Goal: Task Accomplishment & Management: Use online tool/utility

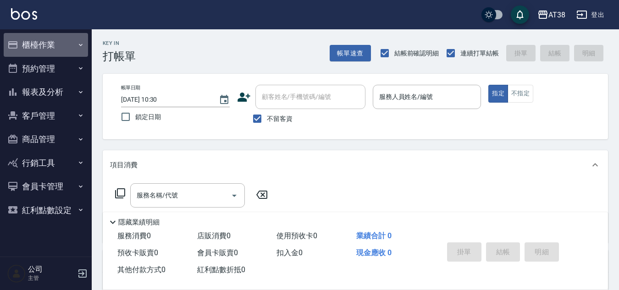
click at [48, 38] on button "櫃檯作業" at bounding box center [46, 45] width 84 height 24
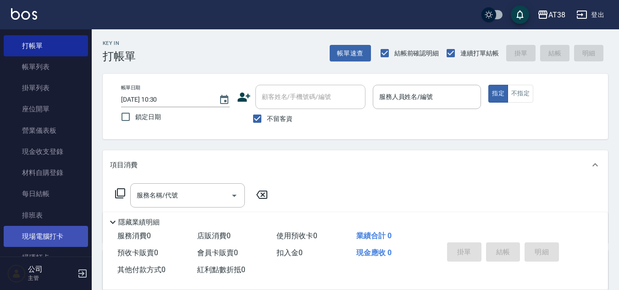
scroll to position [92, 0]
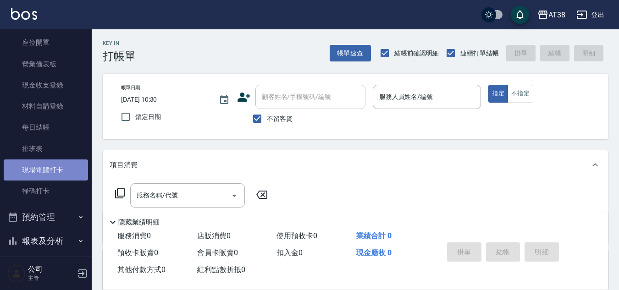
click at [53, 176] on link "現場電腦打卡" at bounding box center [46, 170] width 84 height 21
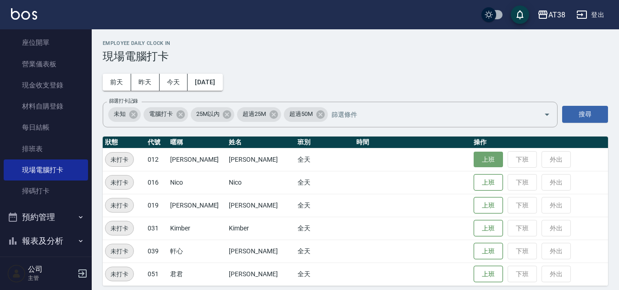
click at [485, 157] on button "上班" at bounding box center [488, 160] width 29 height 16
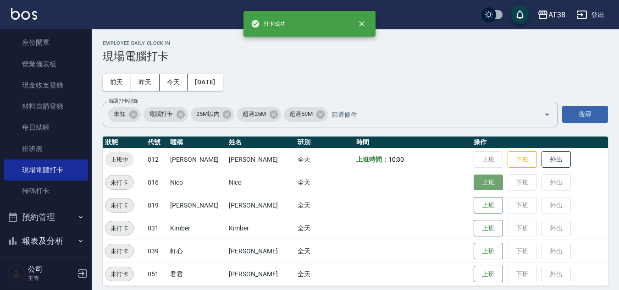
click at [474, 182] on button "上班" at bounding box center [488, 183] width 29 height 16
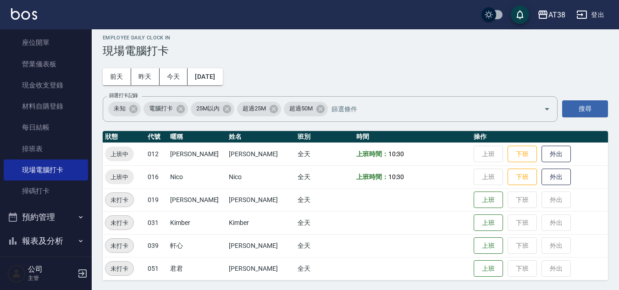
scroll to position [7, 0]
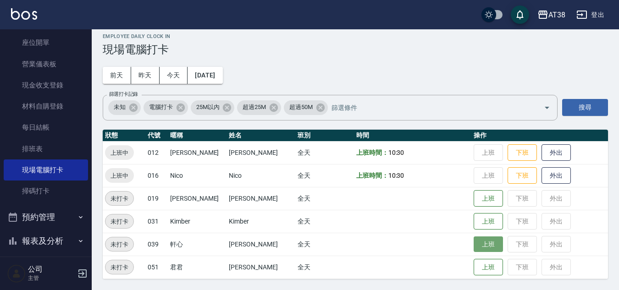
click at [475, 244] on button "上班" at bounding box center [488, 245] width 29 height 16
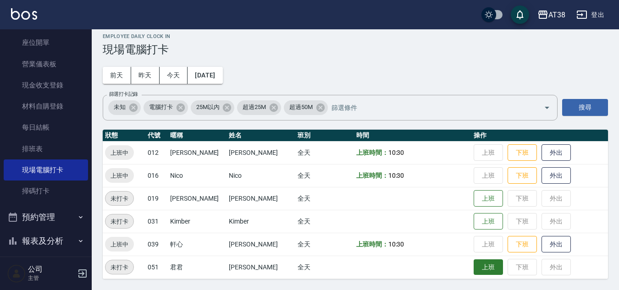
click at [474, 270] on button "上班" at bounding box center [488, 268] width 29 height 16
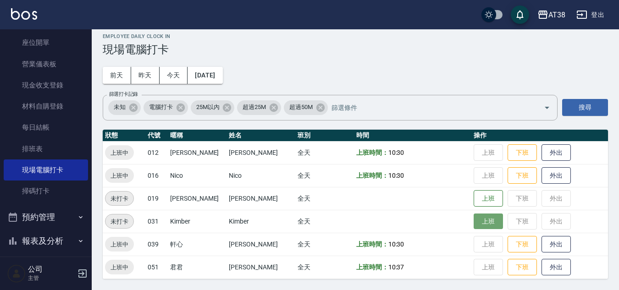
click at [474, 226] on button "上班" at bounding box center [488, 222] width 29 height 16
